Goal: Task Accomplishment & Management: Manage account settings

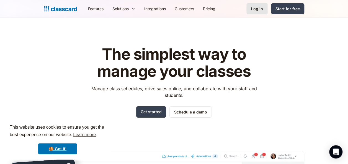
click at [262, 10] on div "Log in" at bounding box center [257, 9] width 12 height 6
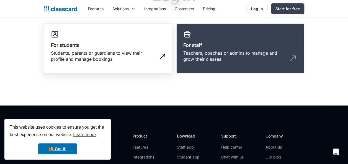
scroll to position [50, 0]
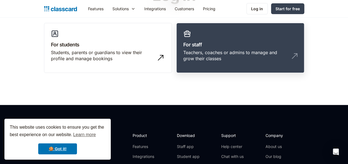
click at [199, 56] on div "Teachers, coaches or admins to manage and grow their classes" at bounding box center [234, 56] width 103 height 12
